Goal: Navigation & Orientation: Find specific page/section

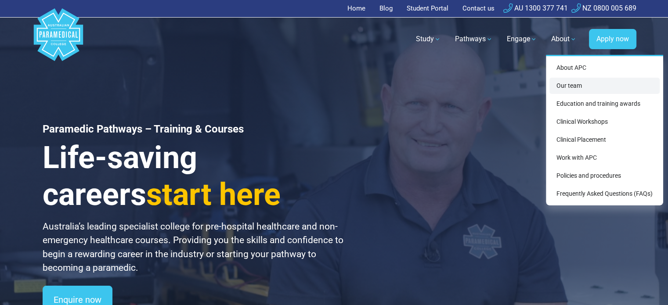
click at [573, 87] on link "Our team" at bounding box center [604, 86] width 110 height 16
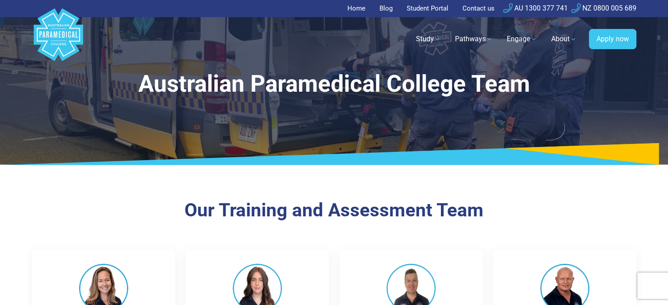
scroll to position [220, 0]
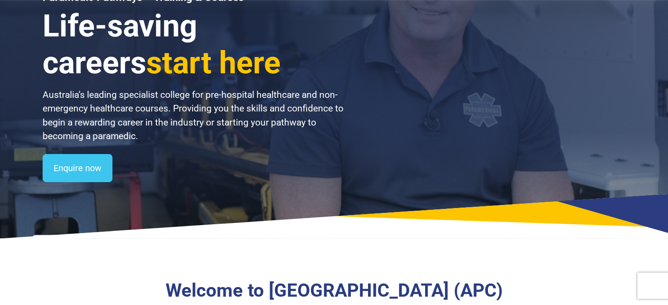
scroll to position [2541, 0]
